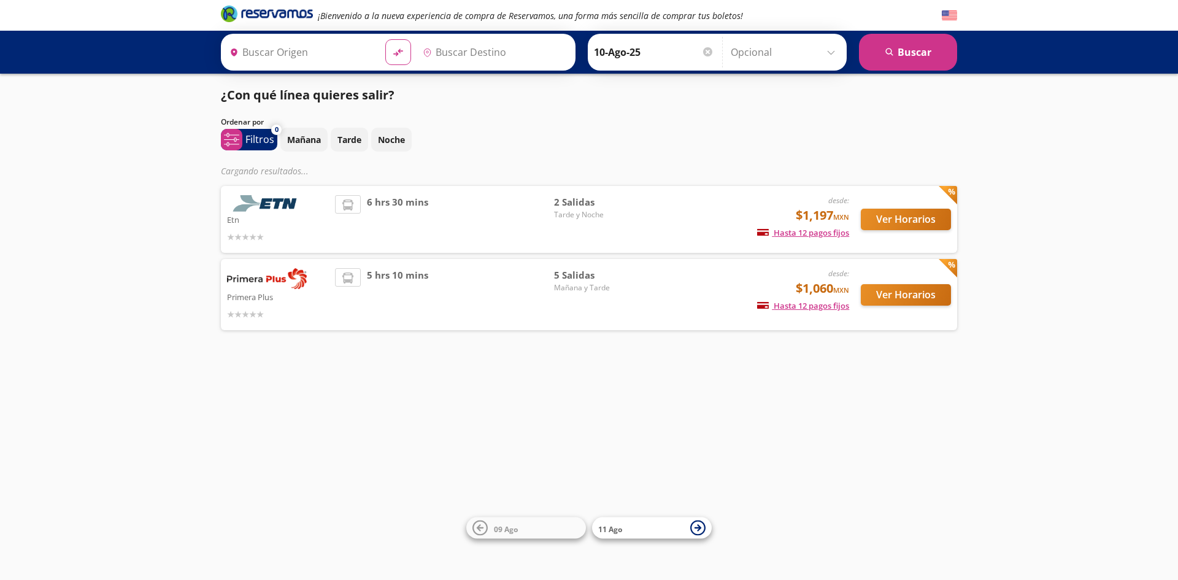
type input "[GEOGRAPHIC_DATA], [GEOGRAPHIC_DATA]"
type input "La Piedad, [GEOGRAPHIC_DATA]"
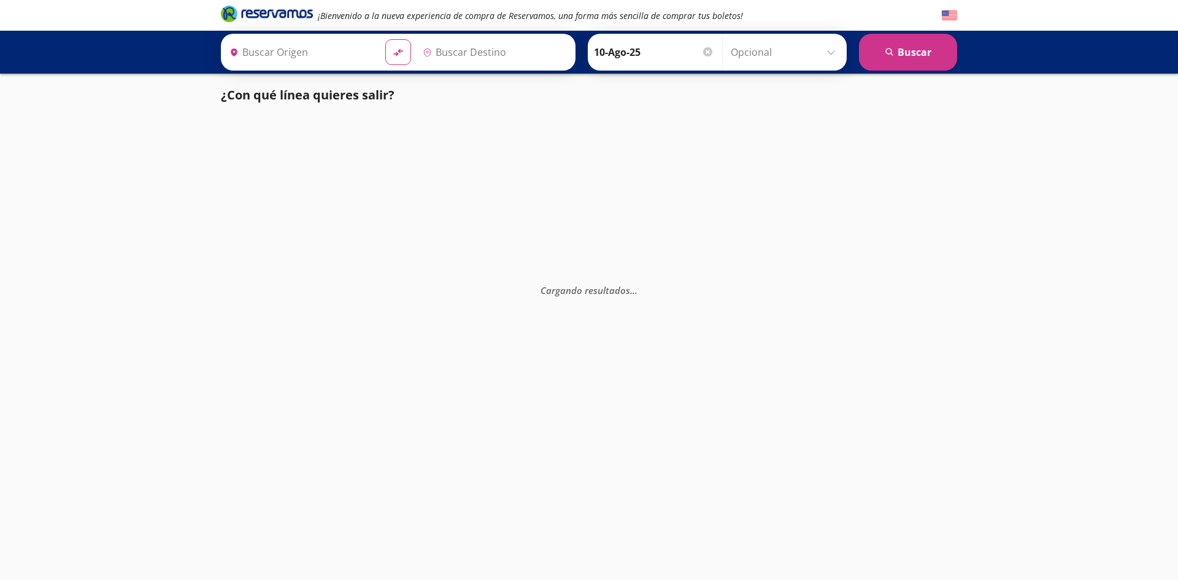
type input "[GEOGRAPHIC_DATA], [GEOGRAPHIC_DATA]"
type input "La [PERSON_NAME], [GEOGRAPHIC_DATA]"
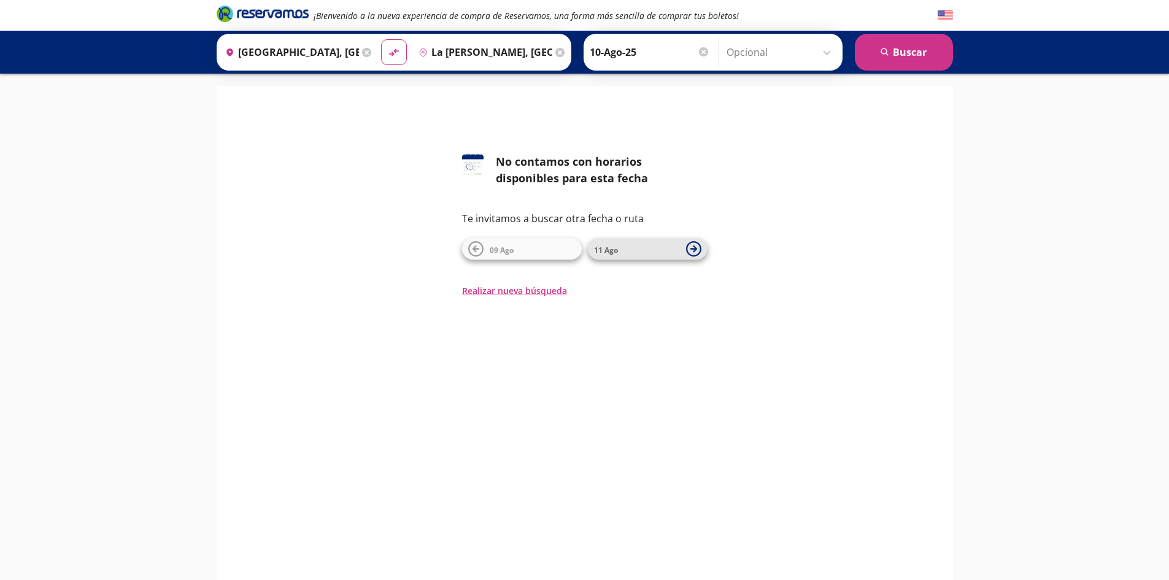
click at [637, 251] on span "11 Ago" at bounding box center [637, 249] width 86 height 15
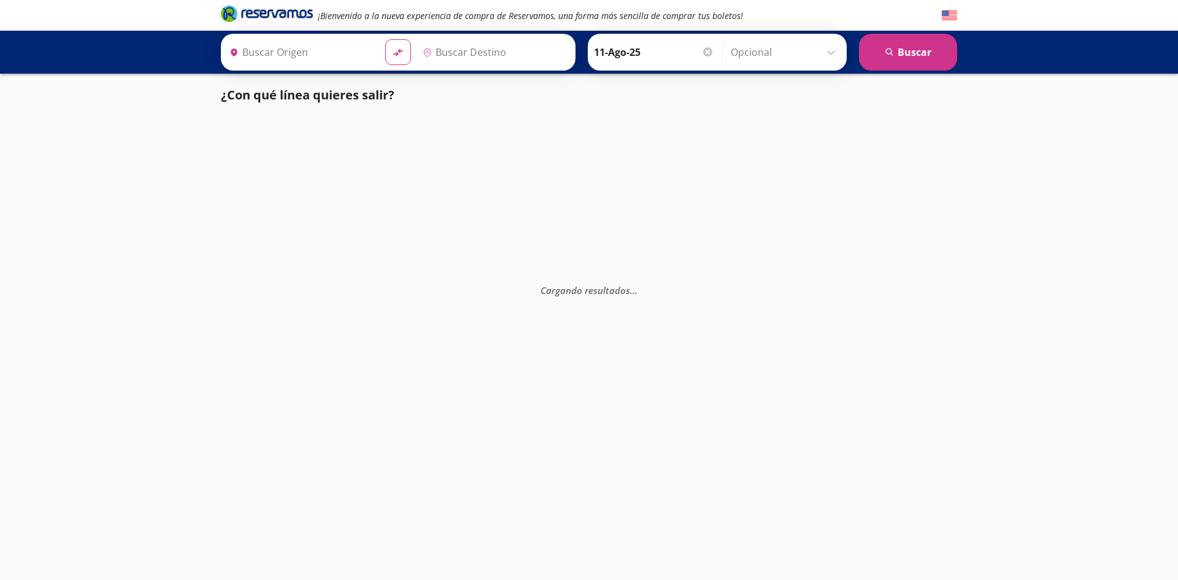
type input "La Piedad, [GEOGRAPHIC_DATA]"
type input "Tepotzotlán, México"
click at [921, 53] on button "search Buscar" at bounding box center [908, 52] width 98 height 37
type input "La Piedad, [GEOGRAPHIC_DATA]"
type input "Tepotzotlán, México"
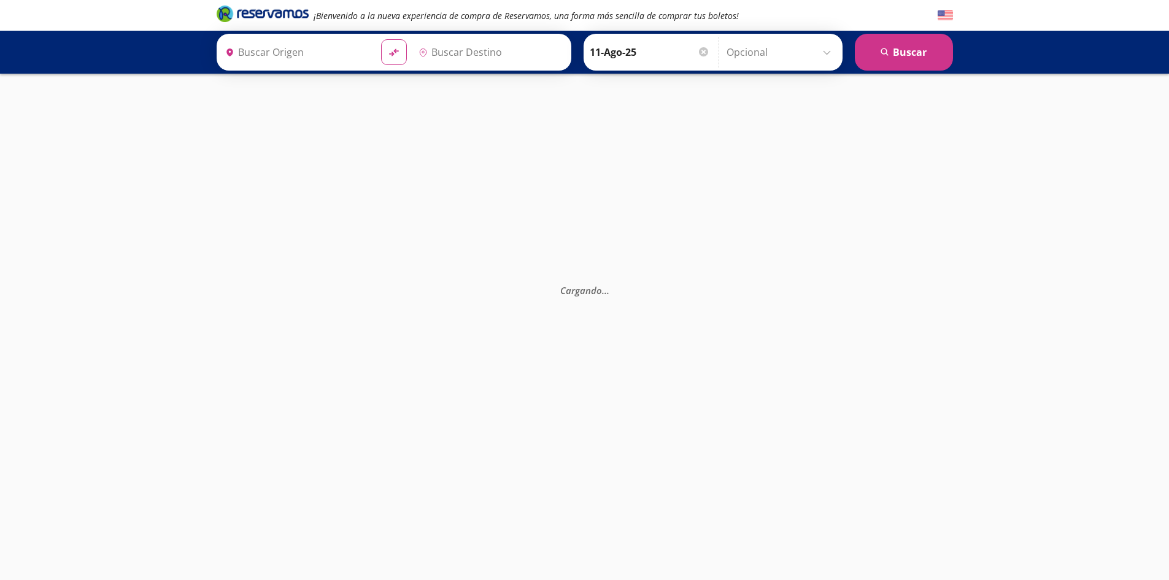
type input "Tepotzotlán, México"
type input "La Piedad, [GEOGRAPHIC_DATA]"
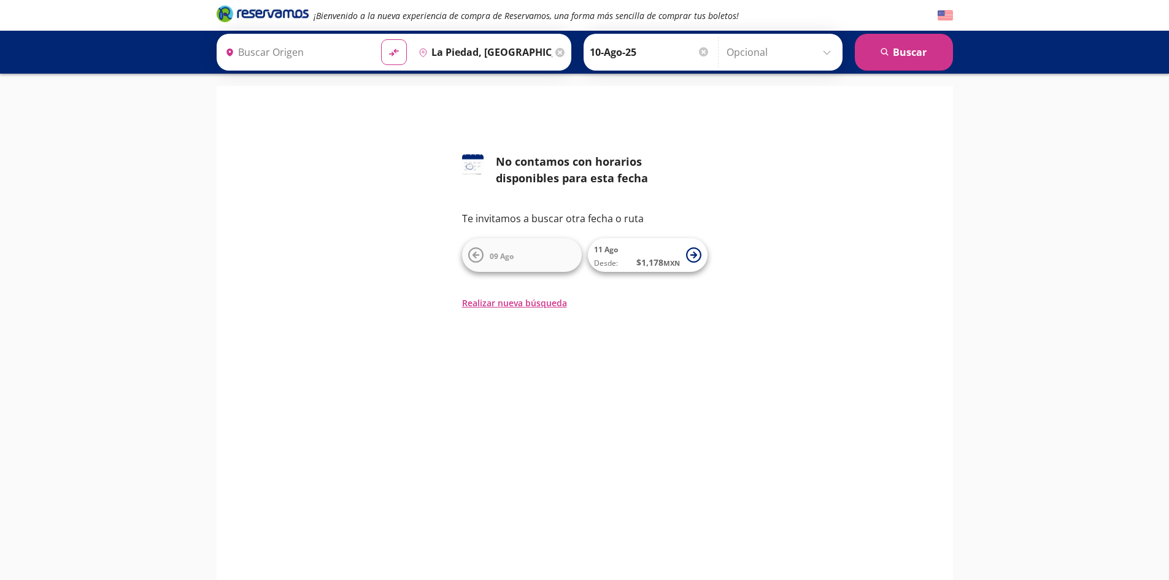
type input "Tepotzotlán, México"
